Goal: Information Seeking & Learning: Learn about a topic

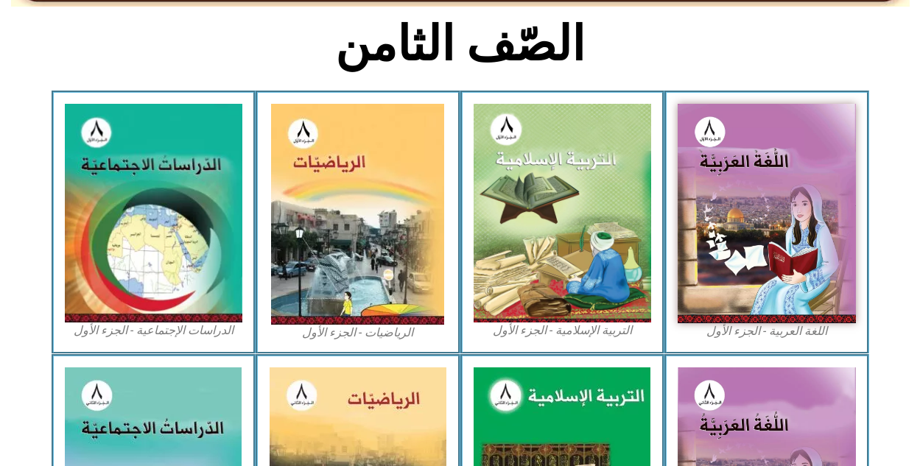
scroll to position [374, 0]
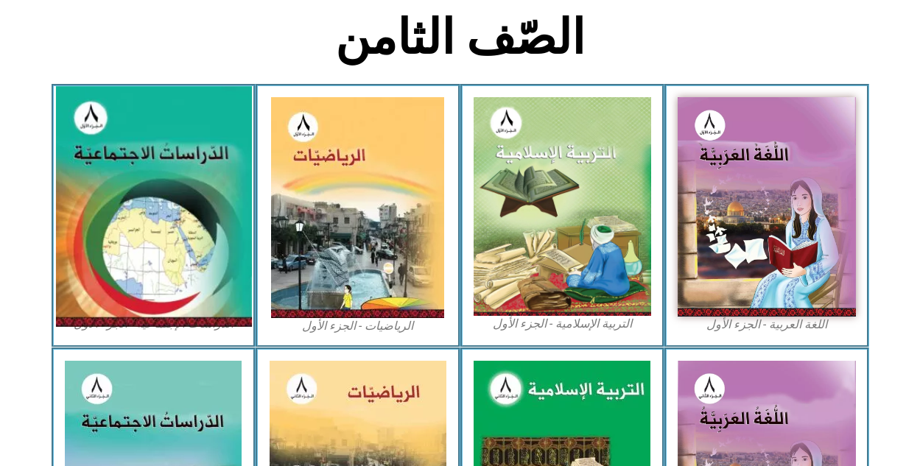
drag, startPoint x: 202, startPoint y: 180, endPoint x: 168, endPoint y: 189, distance: 35.2
click at [168, 189] on img at bounding box center [153, 206] width 196 height 241
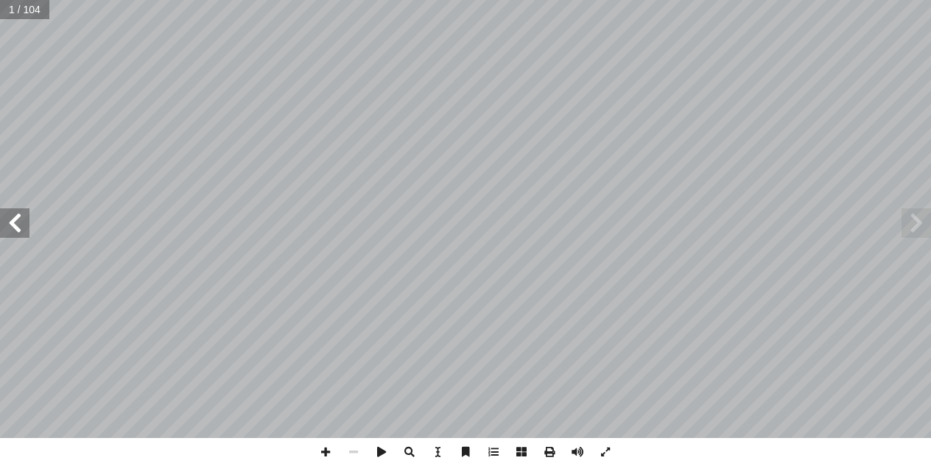
click at [23, 217] on span at bounding box center [14, 223] width 29 height 29
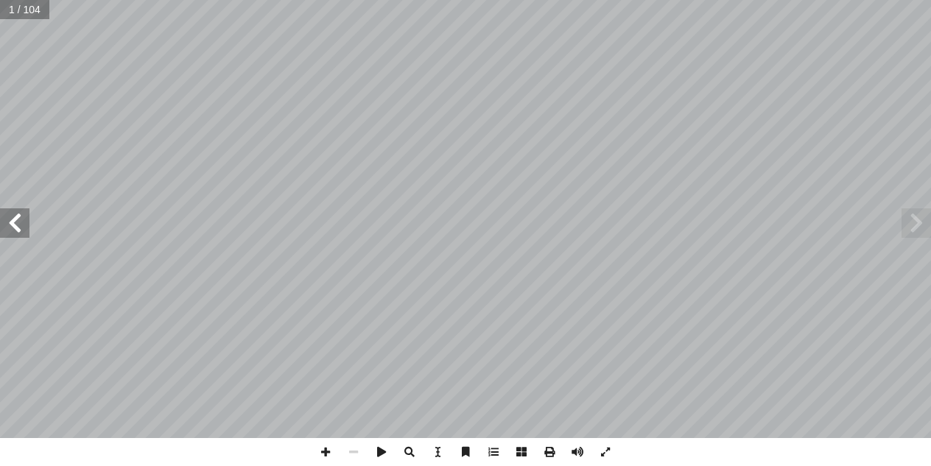
click at [23, 217] on span at bounding box center [14, 223] width 29 height 29
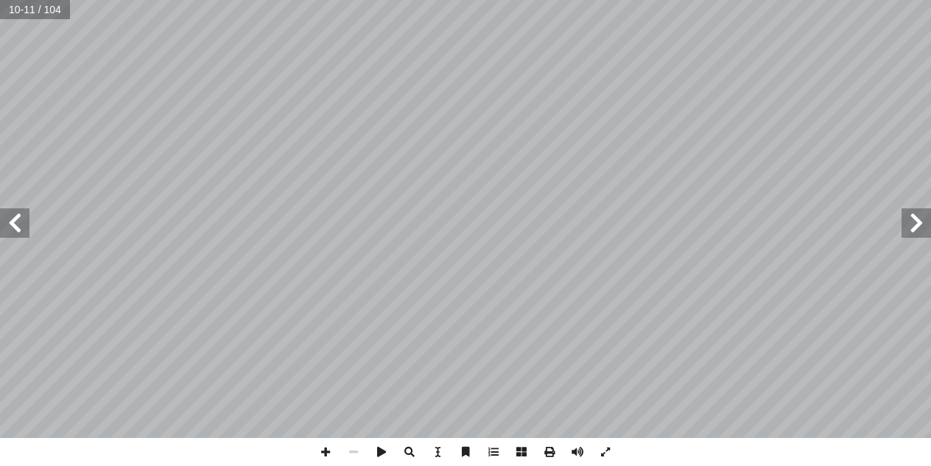
click at [23, 217] on span at bounding box center [14, 223] width 29 height 29
